Goal: Transaction & Acquisition: Purchase product/service

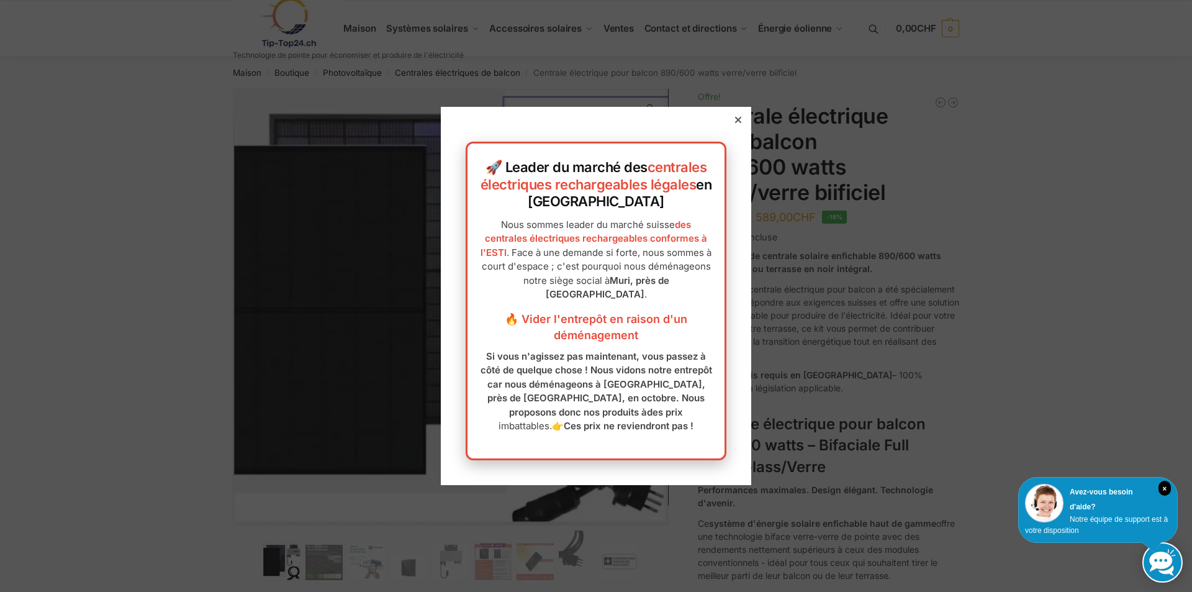
click at [733, 116] on div at bounding box center [738, 119] width 11 height 11
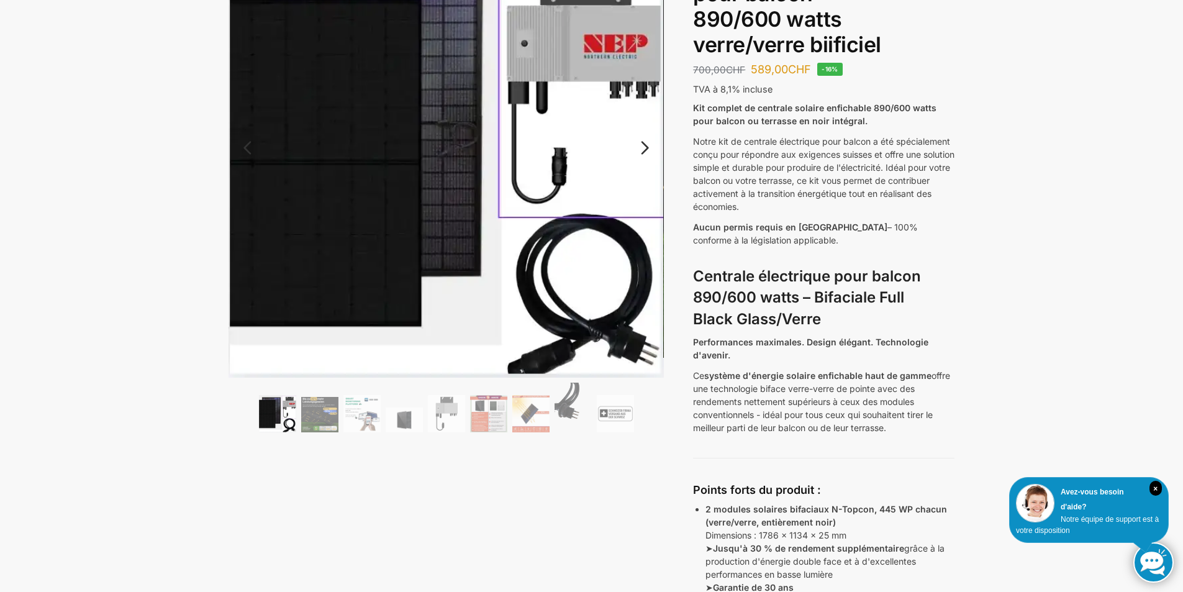
scroll to position [24, 0]
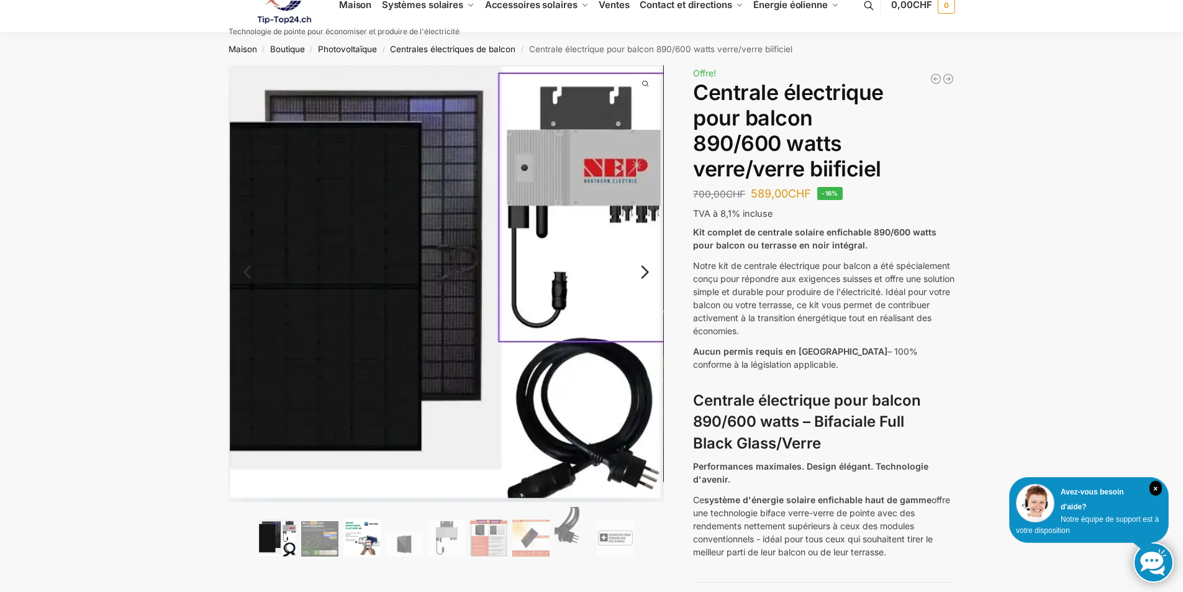
click at [343, 533] on img at bounding box center [361, 537] width 37 height 37
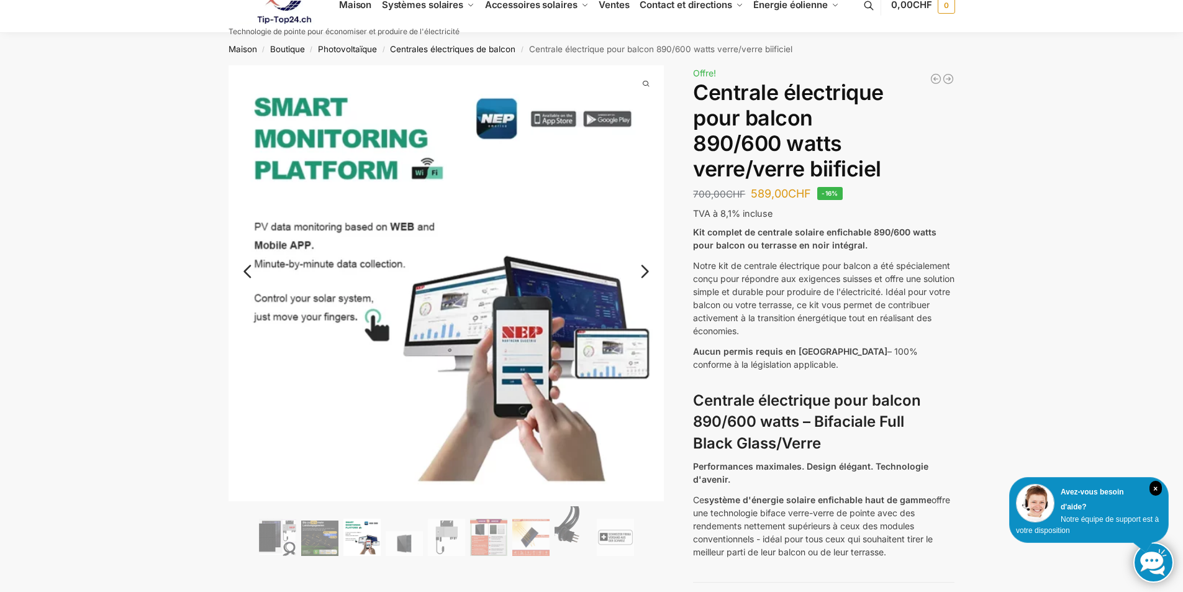
click at [343, 533] on img at bounding box center [361, 537] width 37 height 37
click at [404, 542] on img at bounding box center [404, 543] width 37 height 25
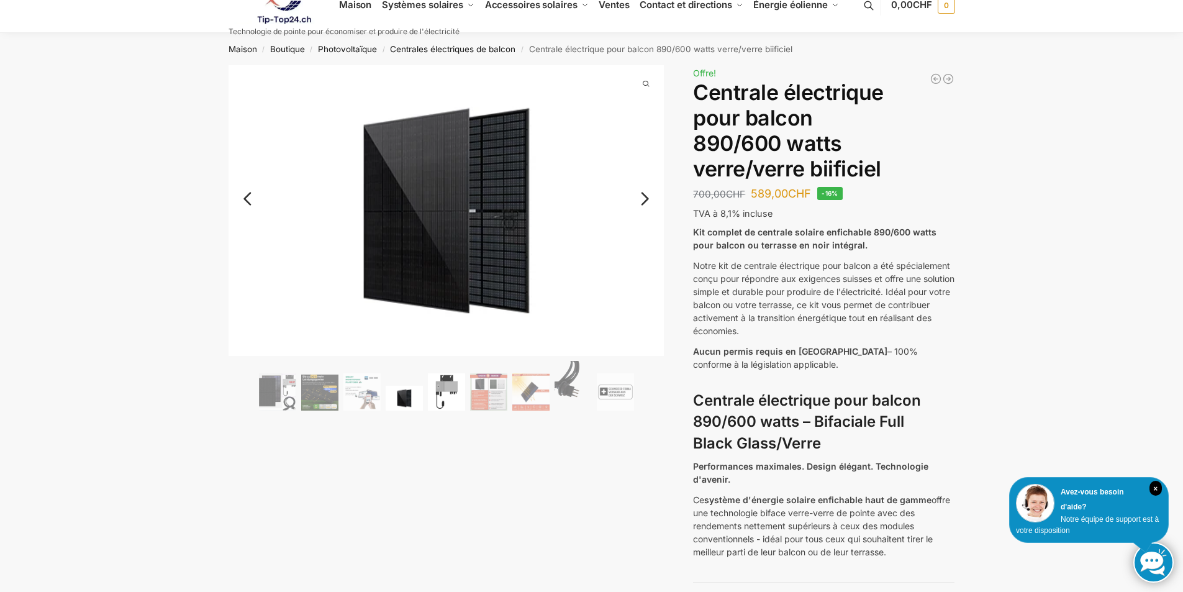
click at [444, 391] on img at bounding box center [446, 391] width 37 height 37
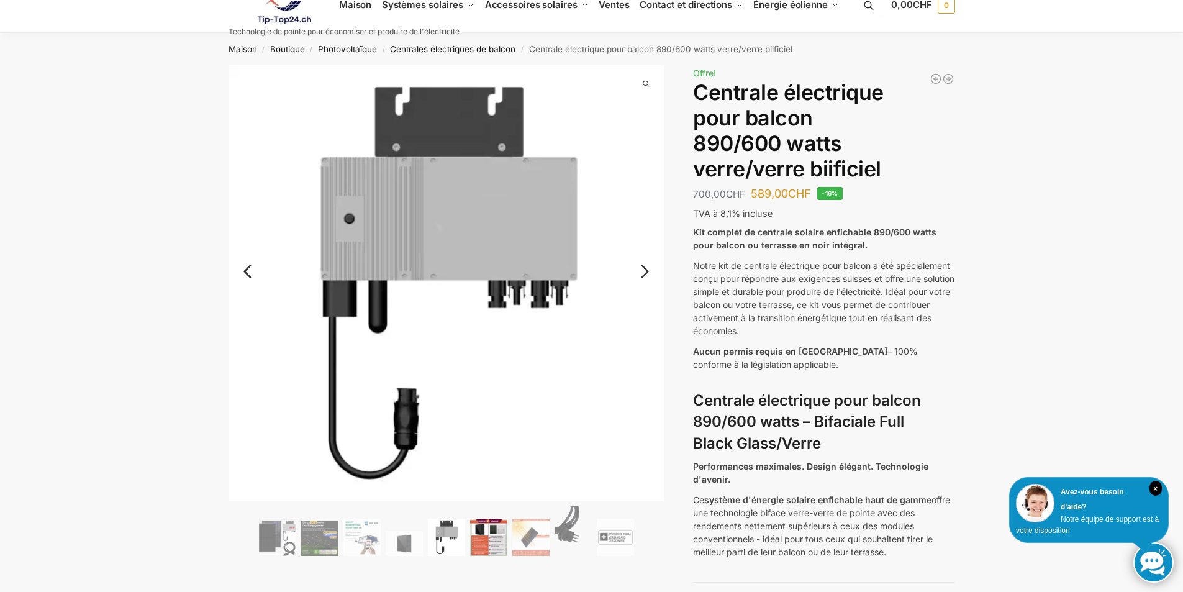
click at [490, 543] on img at bounding box center [488, 537] width 37 height 37
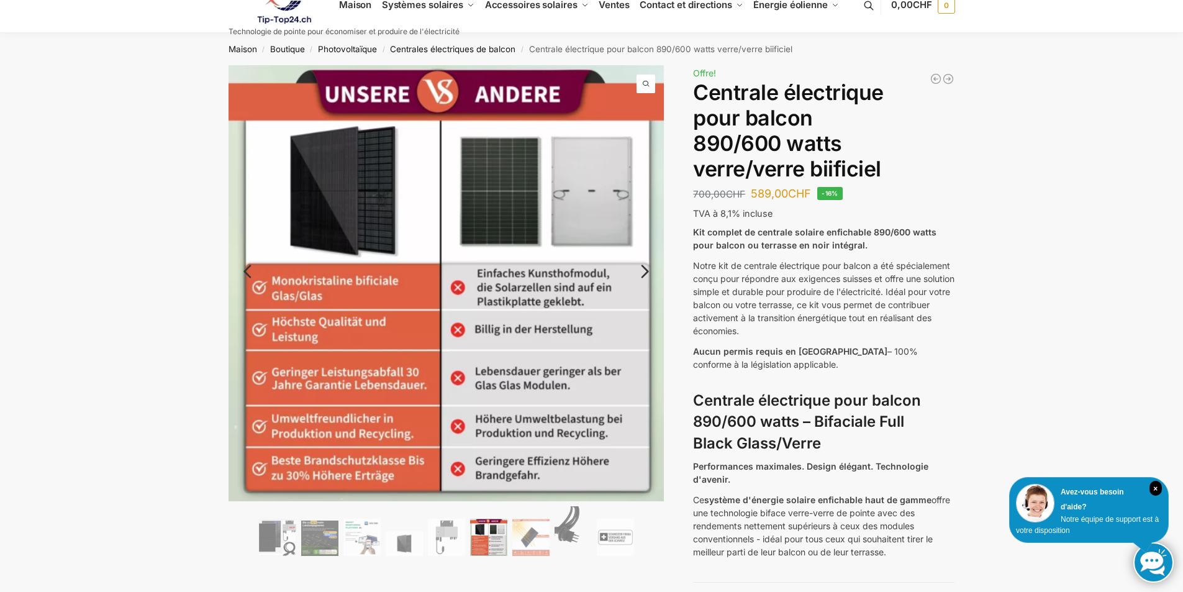
scroll to position [0, 0]
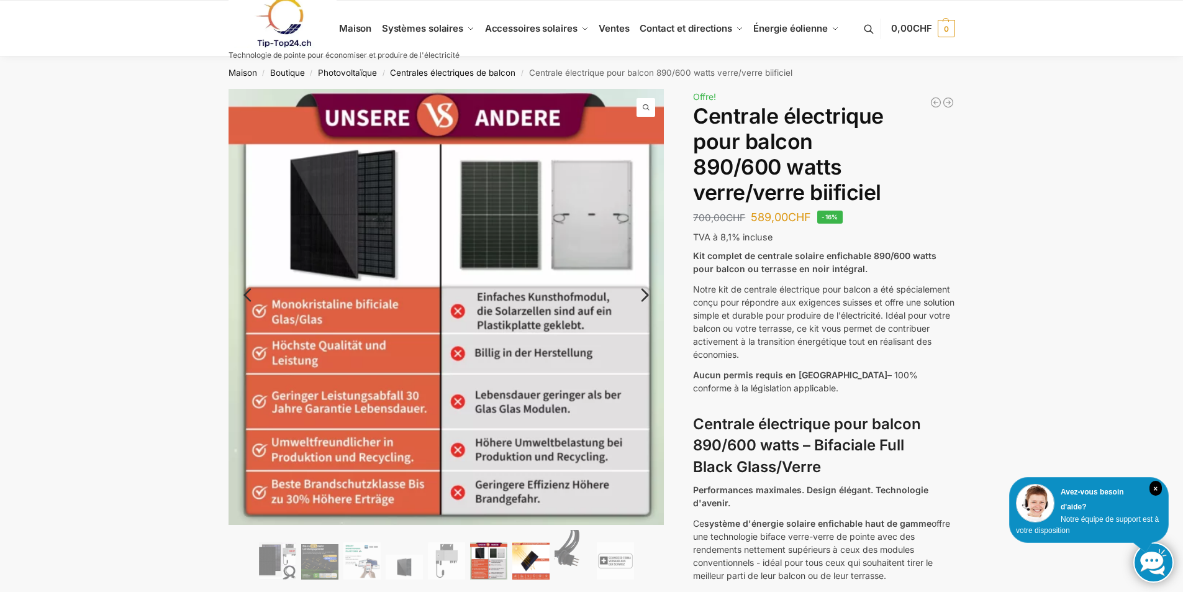
click at [543, 561] on img at bounding box center [530, 560] width 37 height 37
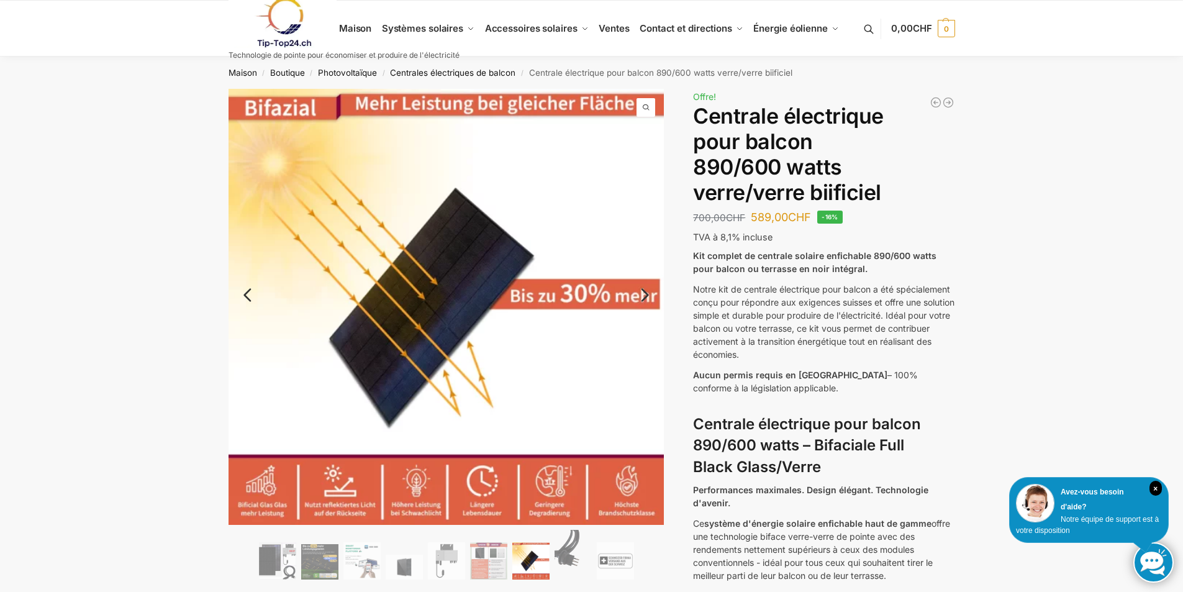
click at [542, 560] on img at bounding box center [530, 560] width 37 height 37
click at [647, 295] on link "Suivant" at bounding box center [637, 301] width 54 height 12
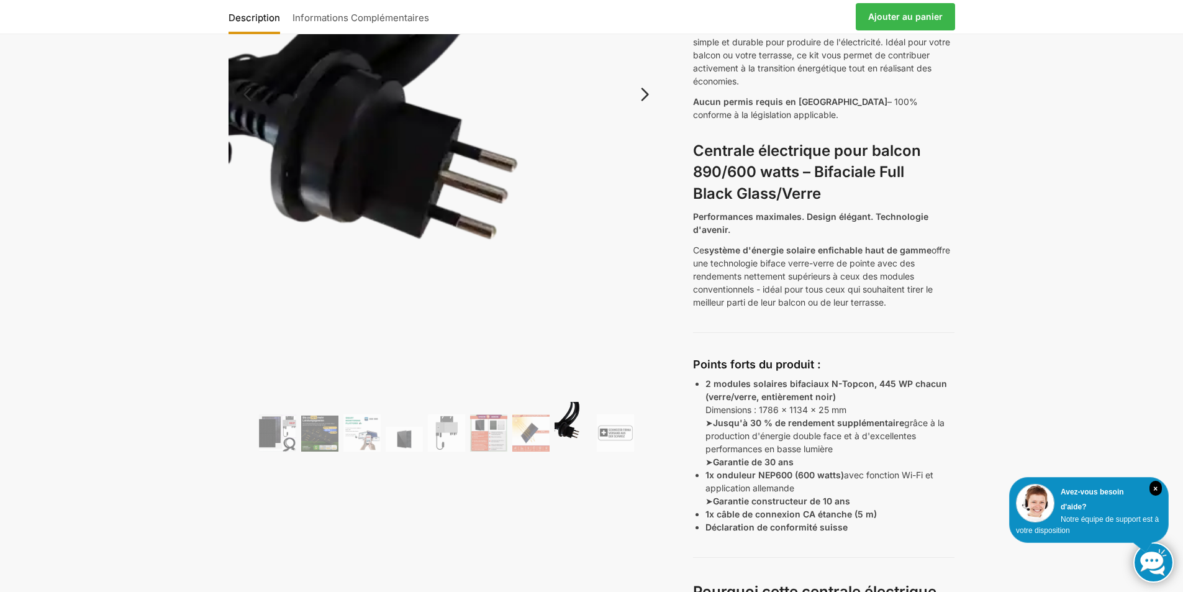
scroll to position [373, 0]
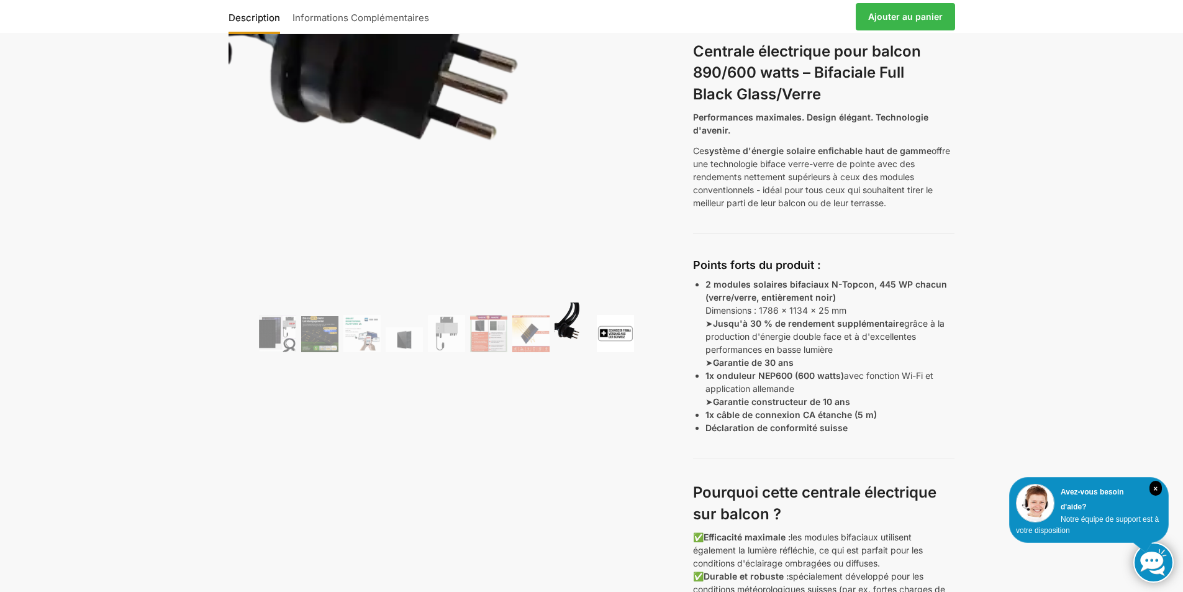
click at [608, 335] on img at bounding box center [615, 333] width 37 height 37
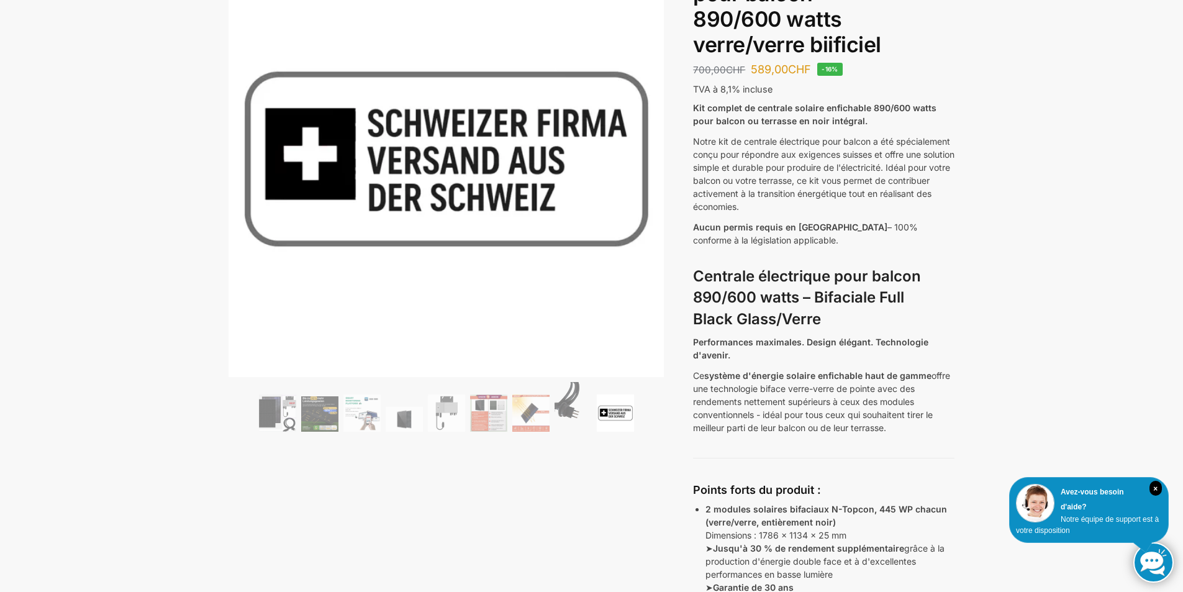
scroll to position [0, 0]
